Goal: Information Seeking & Learning: Stay updated

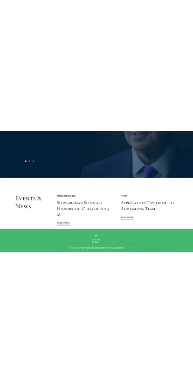
scroll to position [2157, 0]
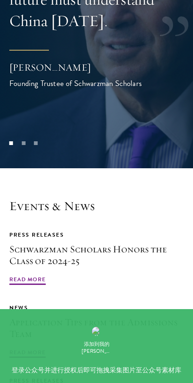
click at [163, 199] on h2 "Events & News" at bounding box center [96, 206] width 174 height 15
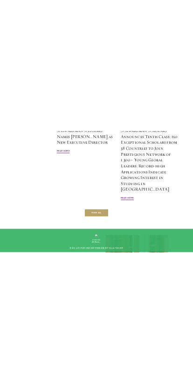
scroll to position [2309, 0]
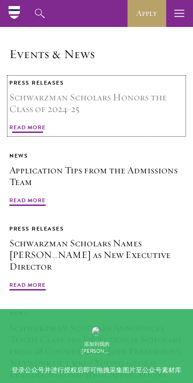
click at [140, 78] on div "Press Releases" at bounding box center [96, 83] width 174 height 10
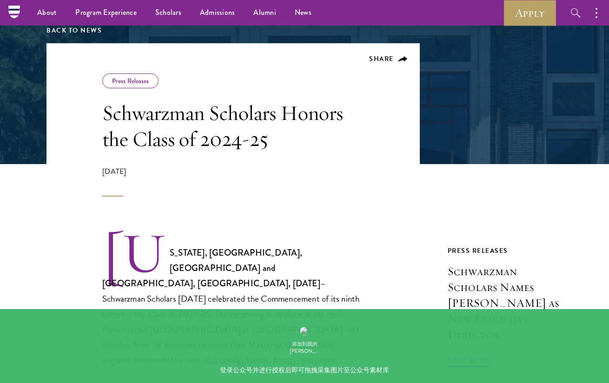
scroll to position [122, 0]
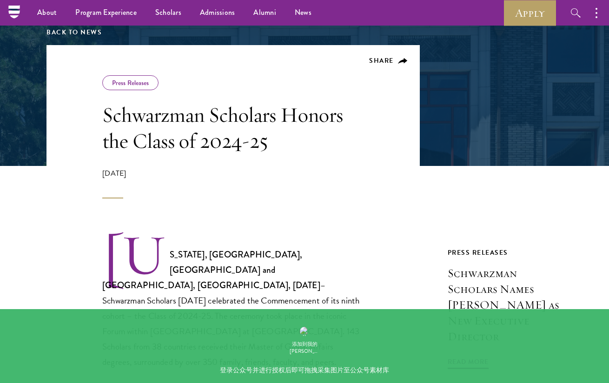
drag, startPoint x: 109, startPoint y: 196, endPoint x: 130, endPoint y: 207, distance: 23.3
drag, startPoint x: 123, startPoint y: 202, endPoint x: 102, endPoint y: 180, distance: 30.3
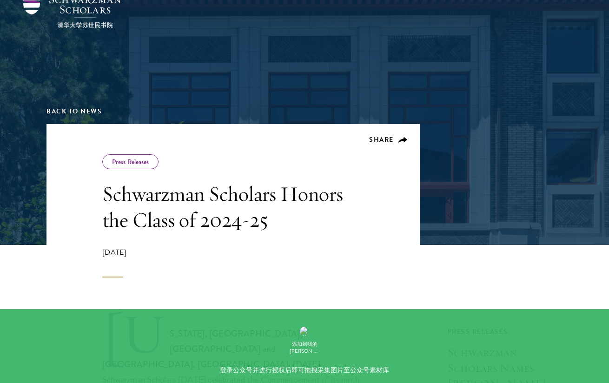
scroll to position [164, 0]
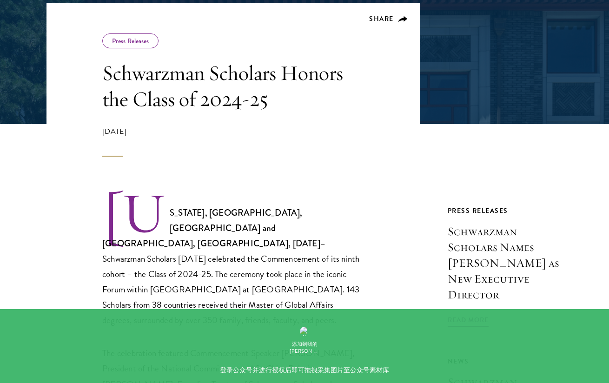
click at [115, 132] on div "June 24, 2025" at bounding box center [233, 141] width 262 height 31
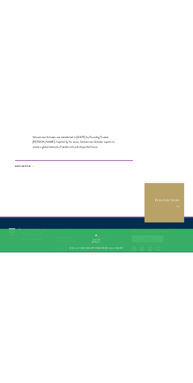
scroll to position [1822, 0]
